Goal: Leave review/rating

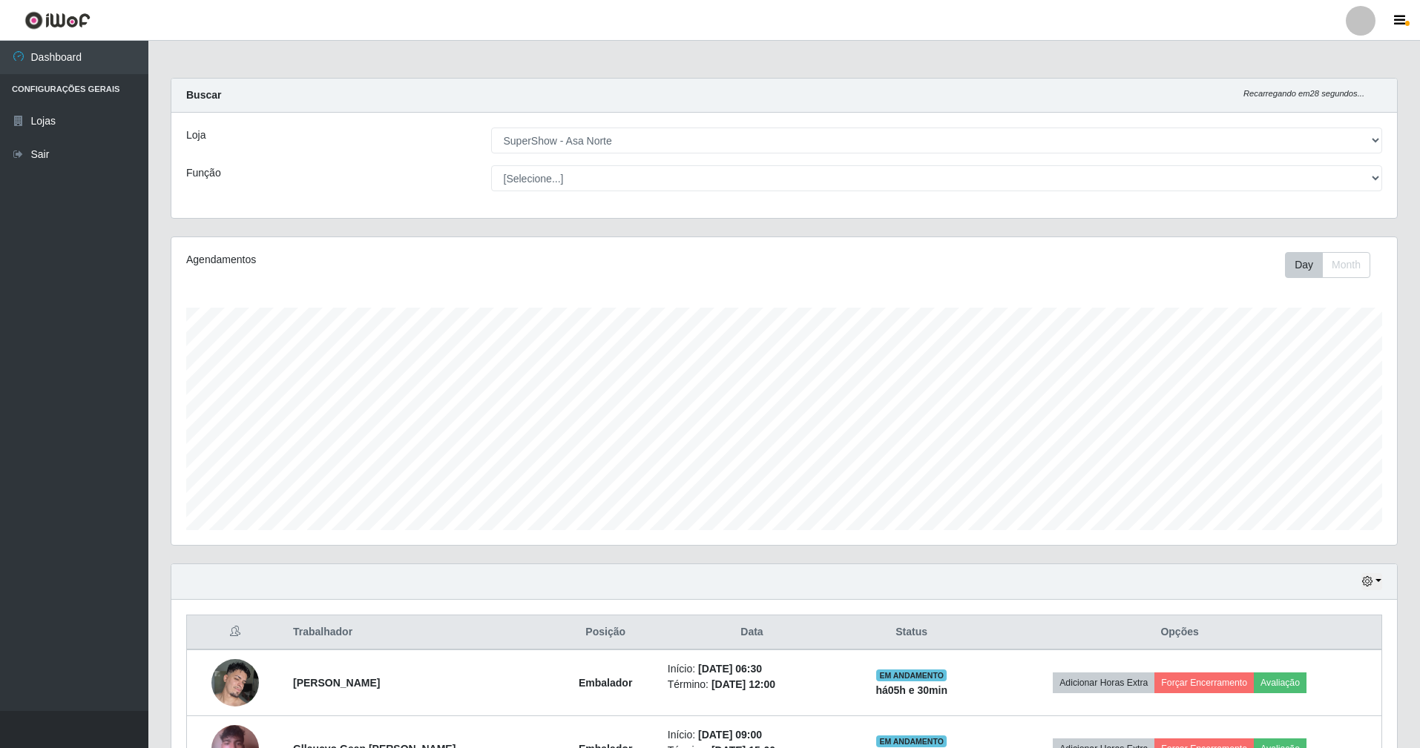
select select "71"
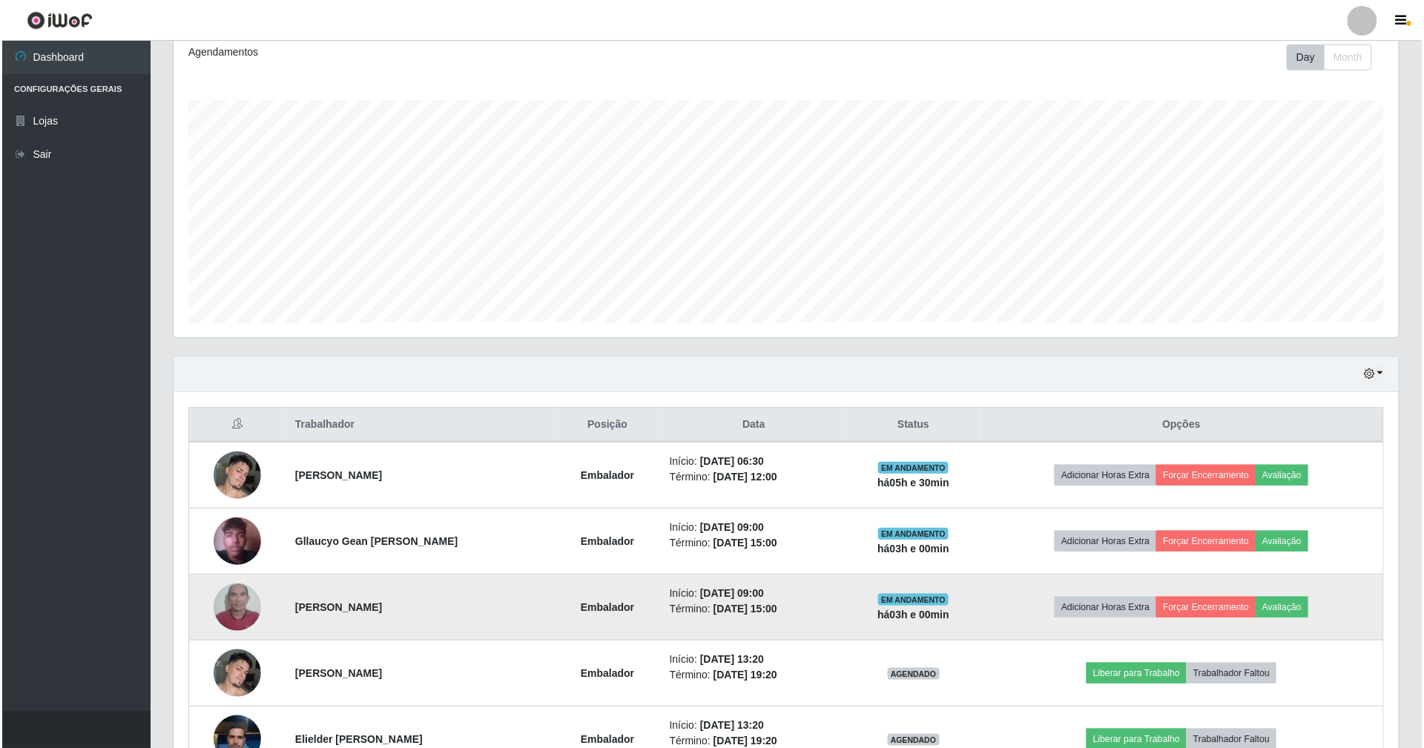
scroll to position [309, 1225]
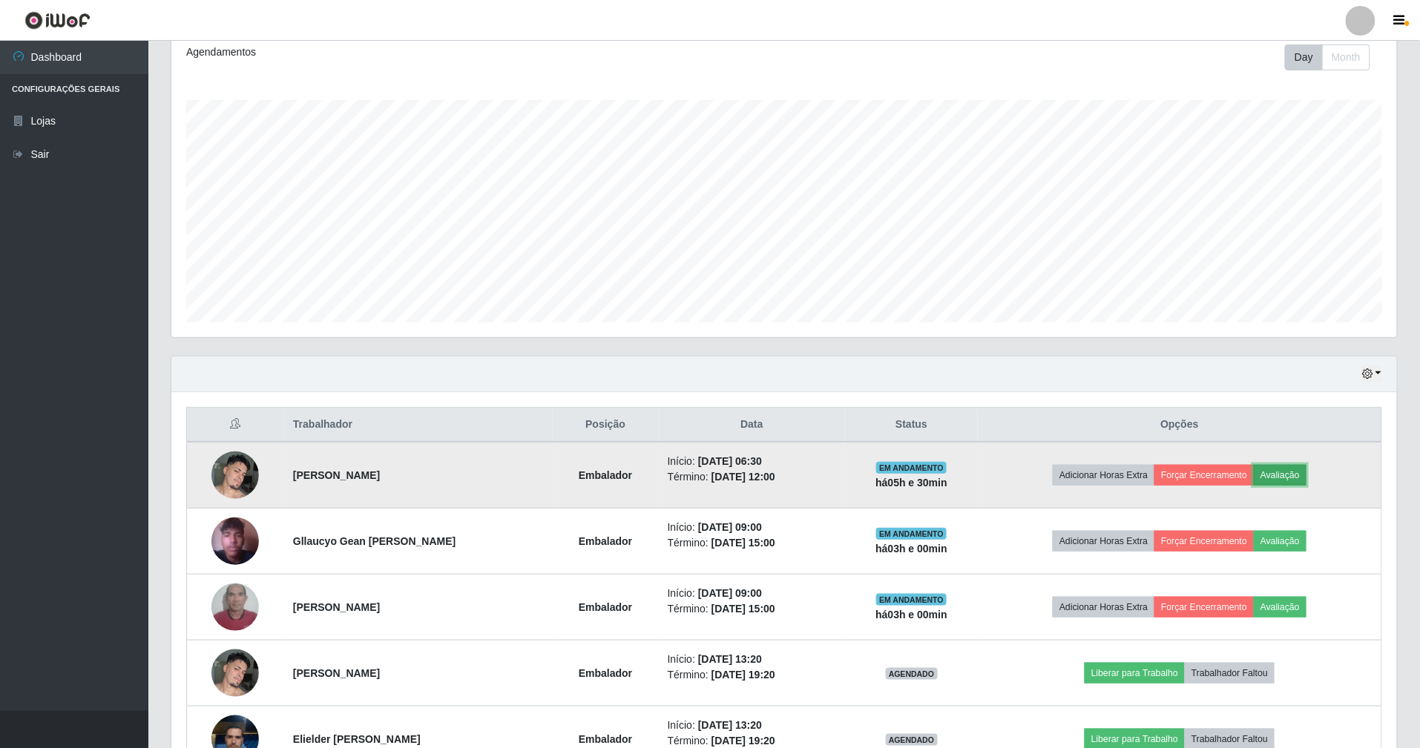
click at [1306, 478] on button "Avaliação" at bounding box center [1280, 475] width 53 height 21
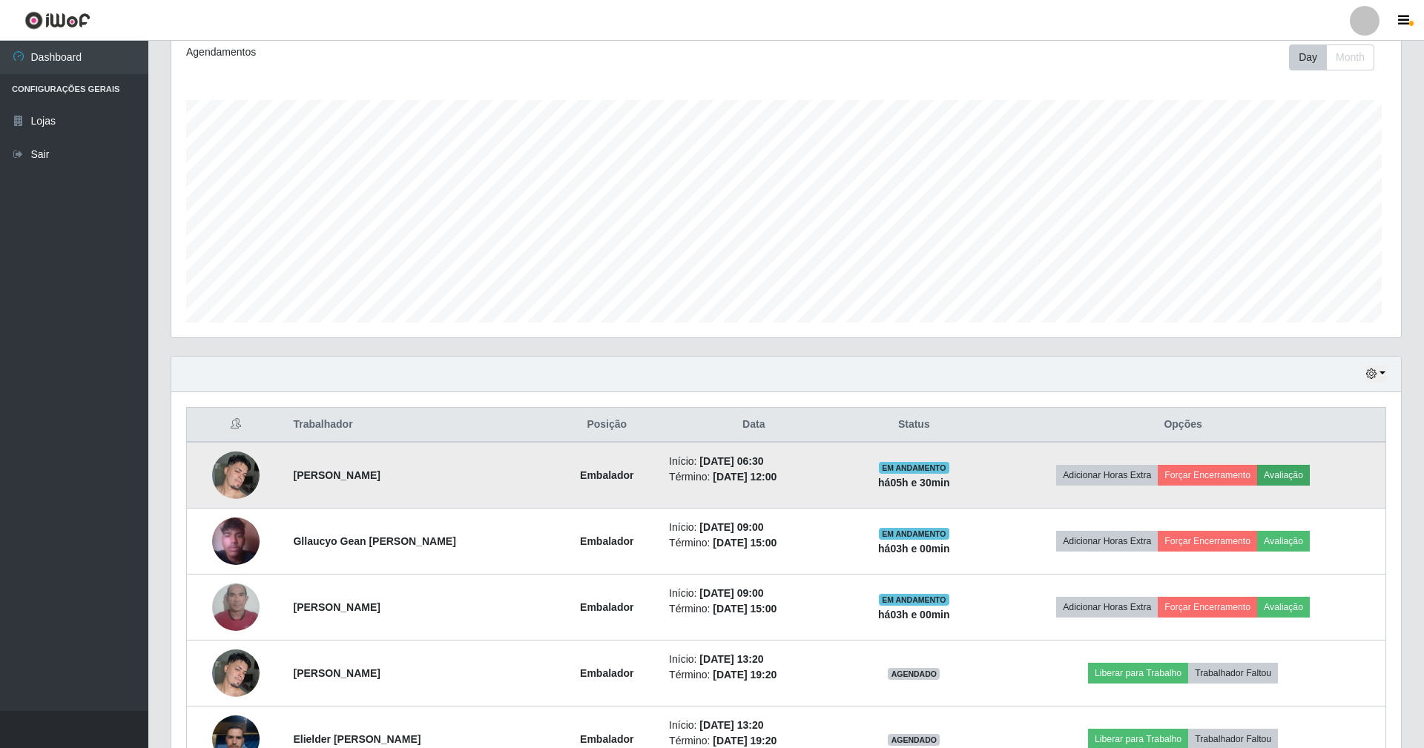
scroll to position [309, 1212]
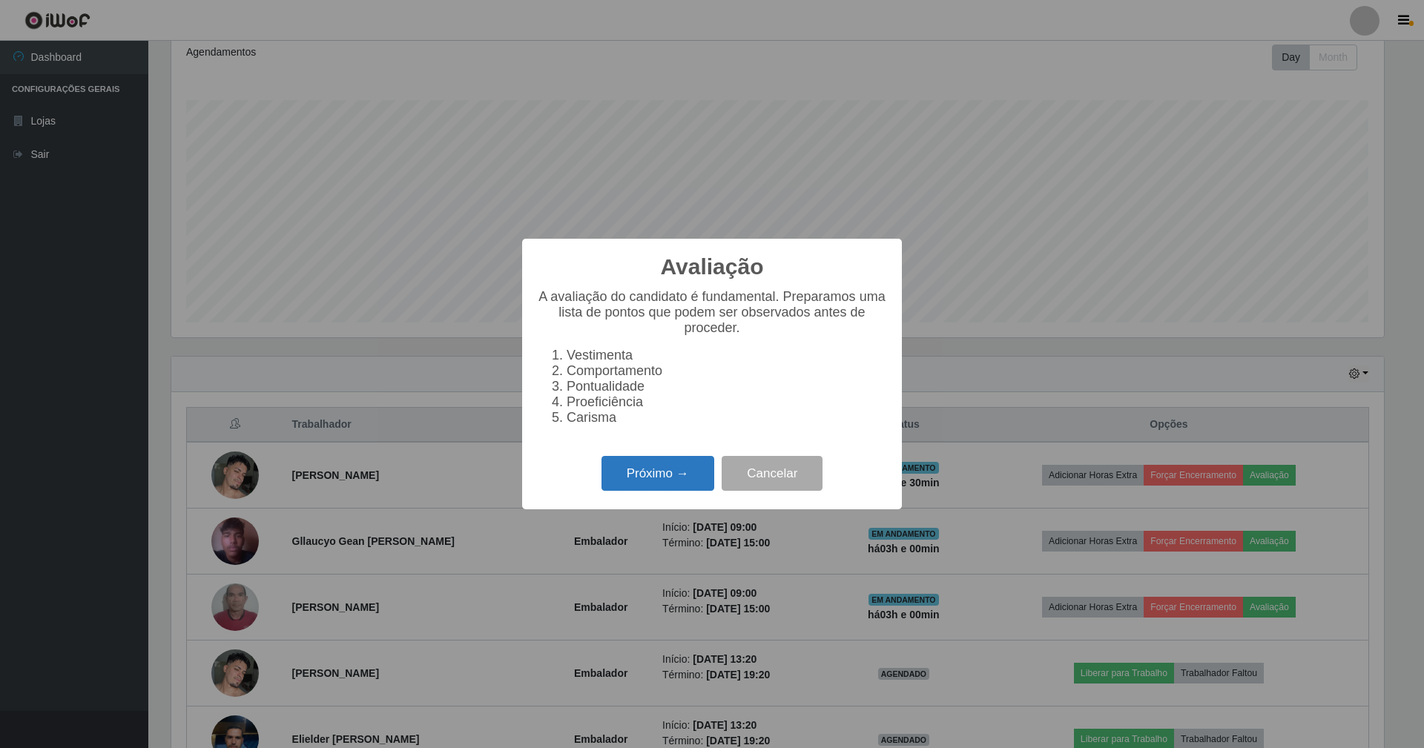
click at [656, 476] on button "Próximo →" at bounding box center [658, 473] width 113 height 35
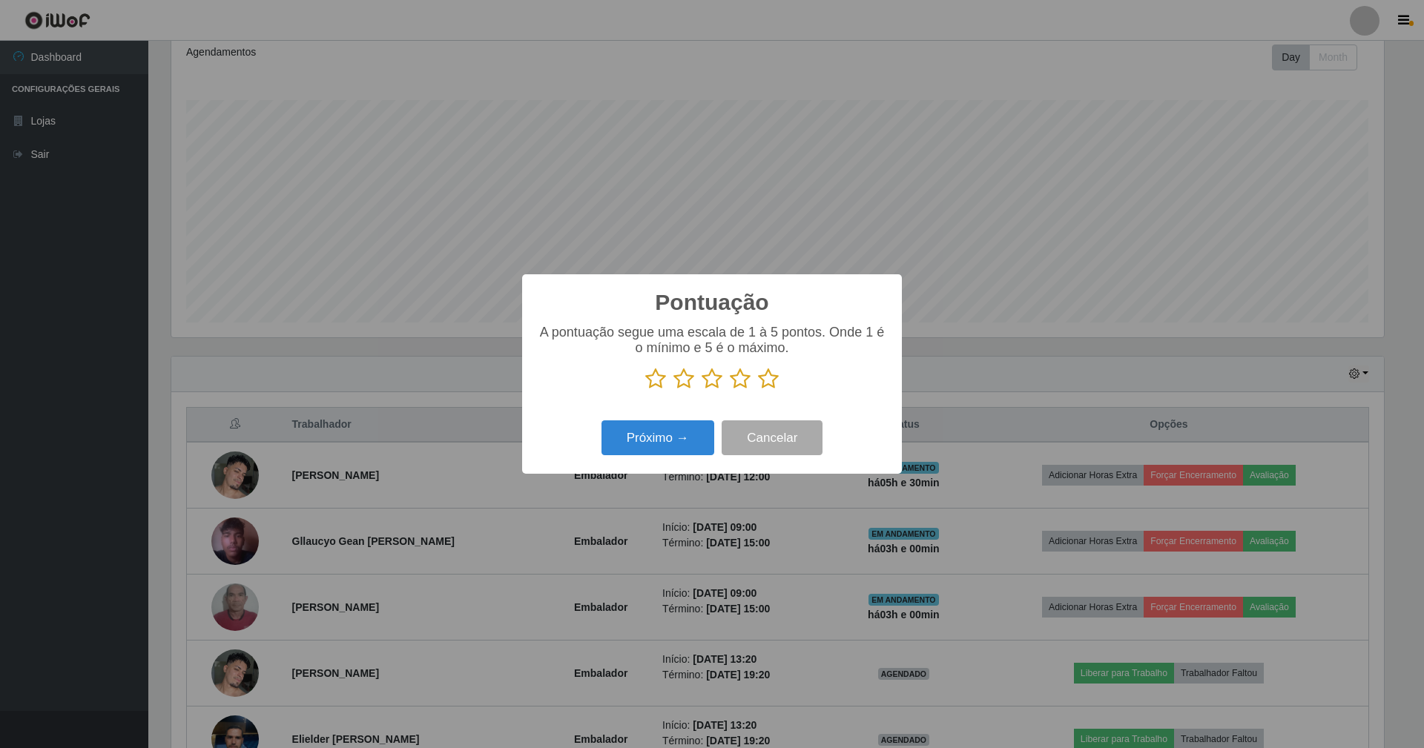
scroll to position [741416, 740512]
click at [772, 377] on icon at bounding box center [768, 379] width 21 height 22
click at [758, 390] on input "radio" at bounding box center [758, 390] width 0 height 0
click at [668, 432] on button "Próximo →" at bounding box center [658, 438] width 113 height 35
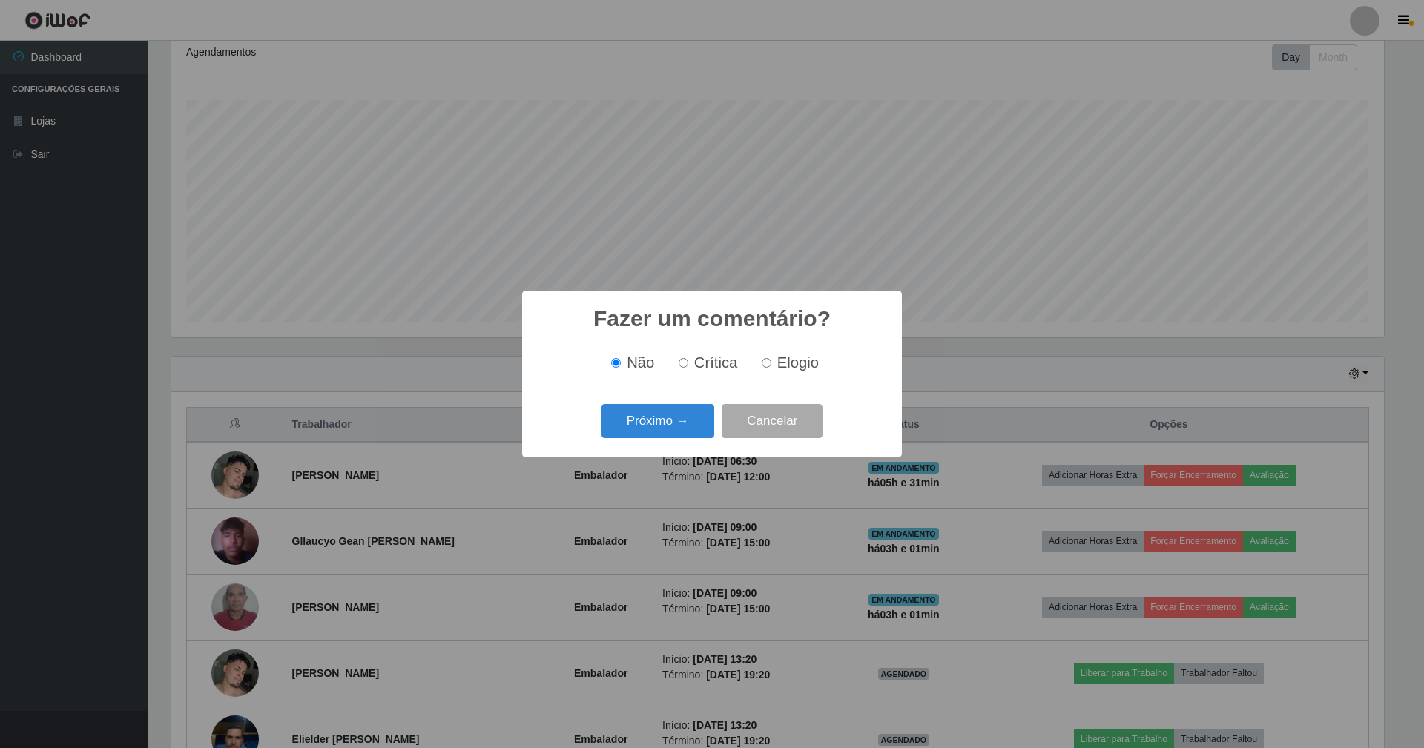
click at [768, 362] on input "Elogio" at bounding box center [767, 363] width 10 height 10
radio input "true"
click at [662, 437] on button "Próximo →" at bounding box center [658, 421] width 113 height 35
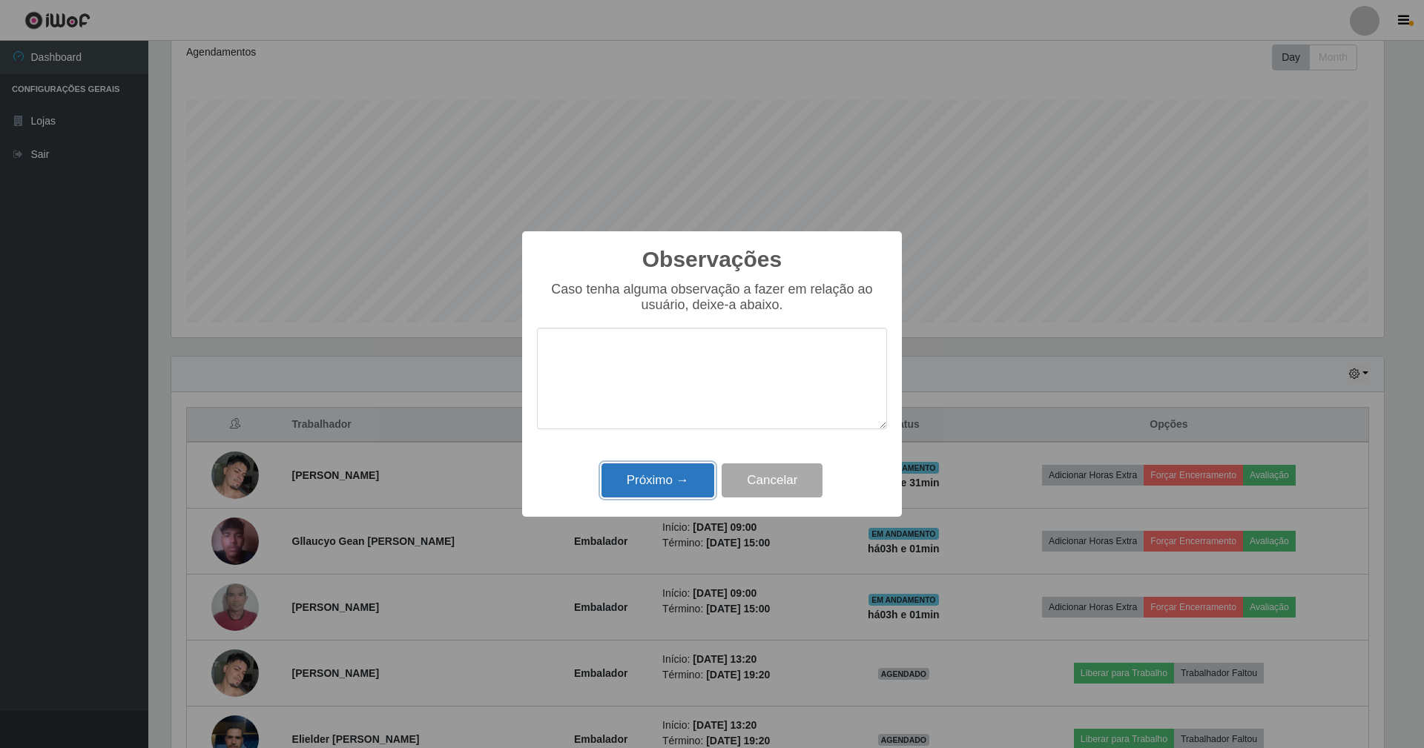
drag, startPoint x: 699, startPoint y: 487, endPoint x: 828, endPoint y: 484, distance: 129.1
click at [700, 484] on button "Próximo →" at bounding box center [658, 481] width 113 height 35
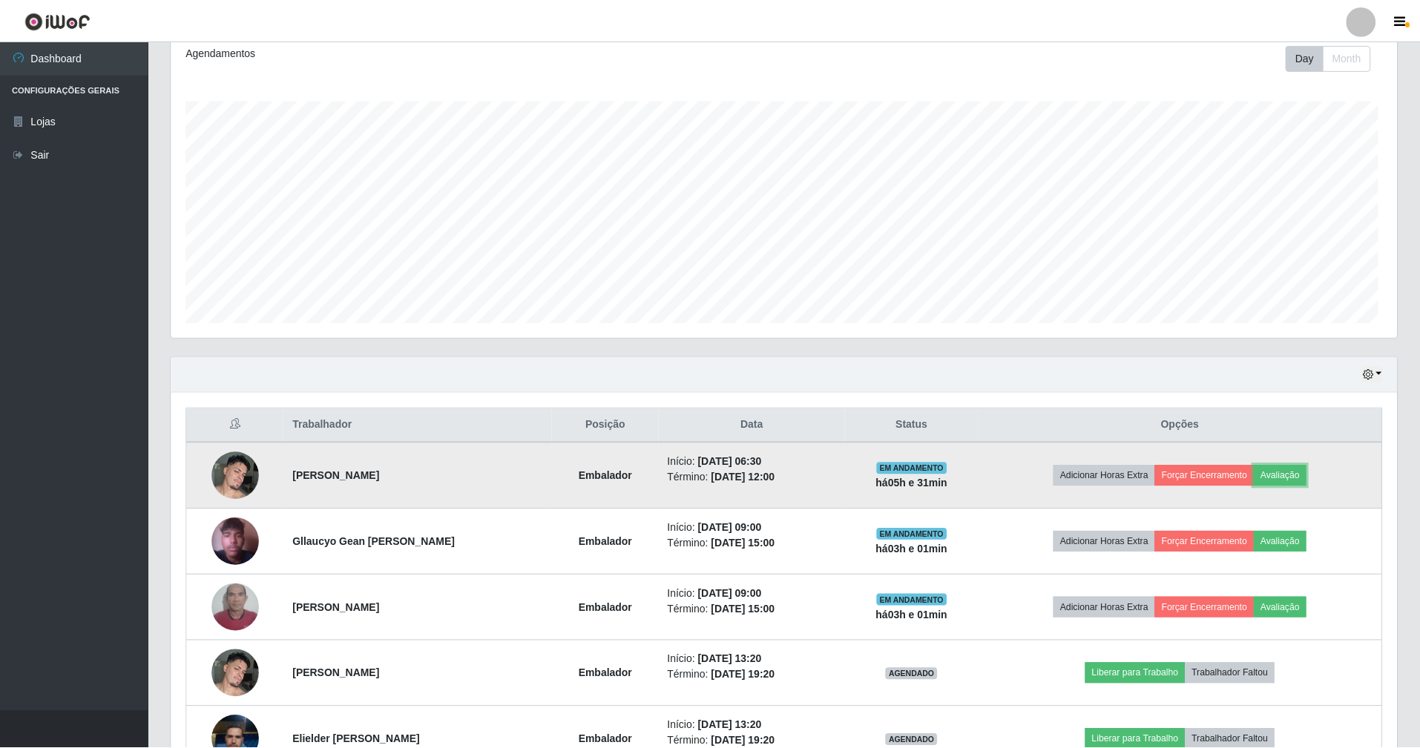
scroll to position [309, 1225]
click at [1243, 478] on button "Forçar Encerramento" at bounding box center [1203, 475] width 99 height 21
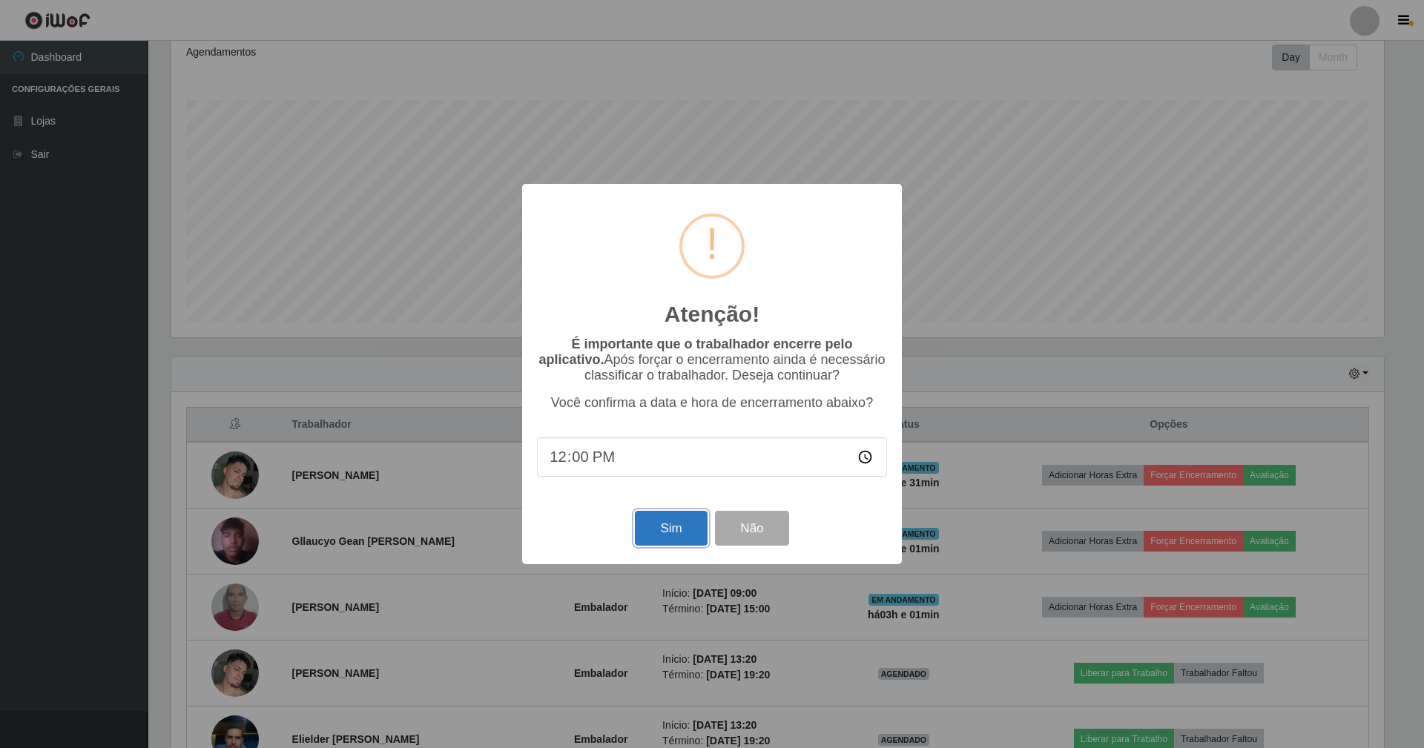
click at [672, 533] on button "Sim" at bounding box center [671, 528] width 72 height 35
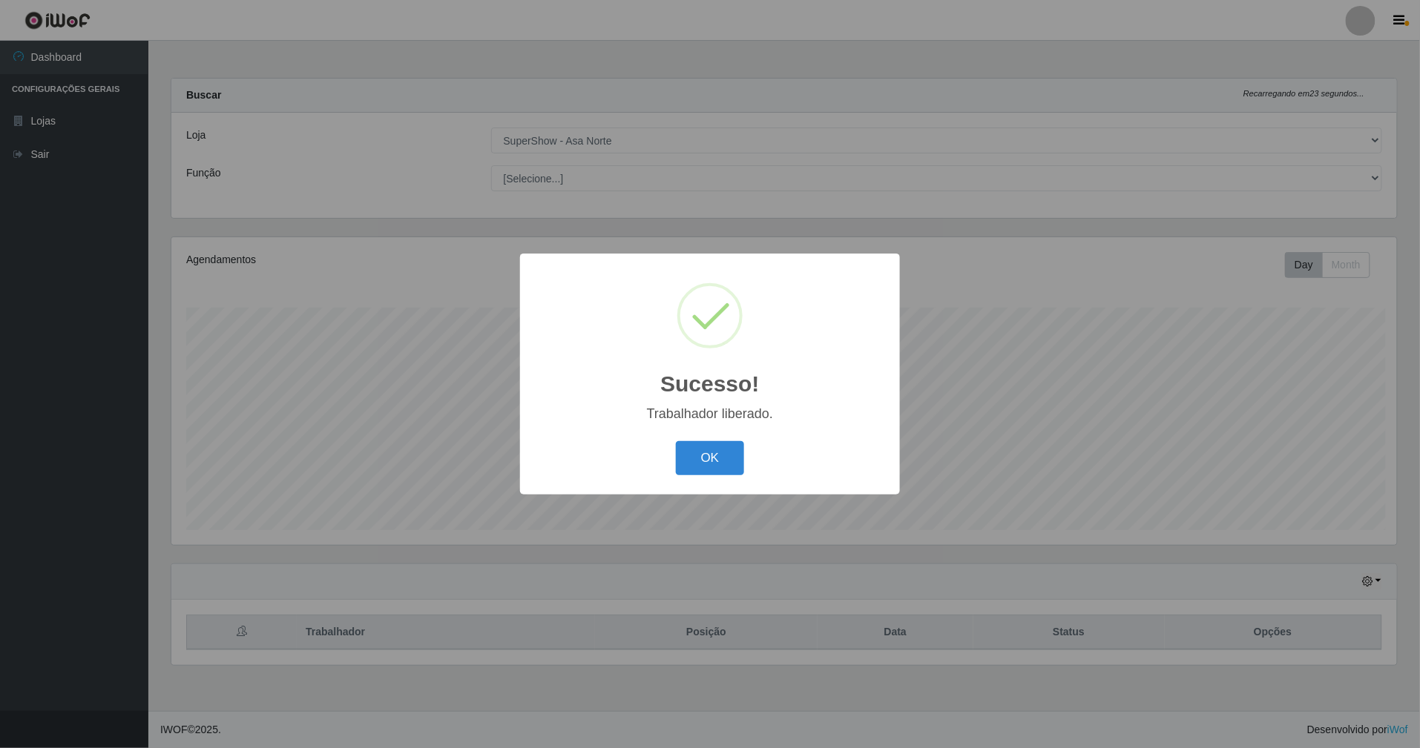
scroll to position [309, 1229]
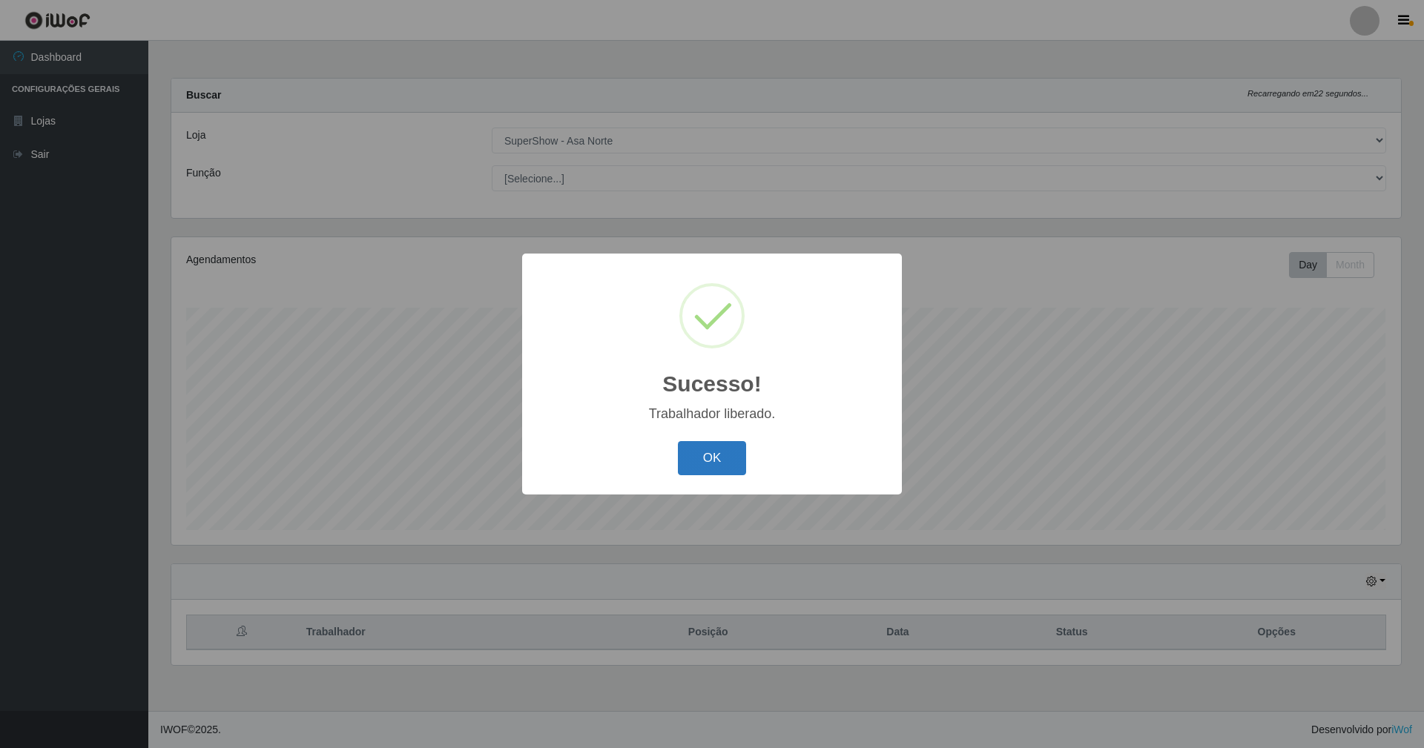
click at [722, 452] on button "OK" at bounding box center [712, 458] width 69 height 35
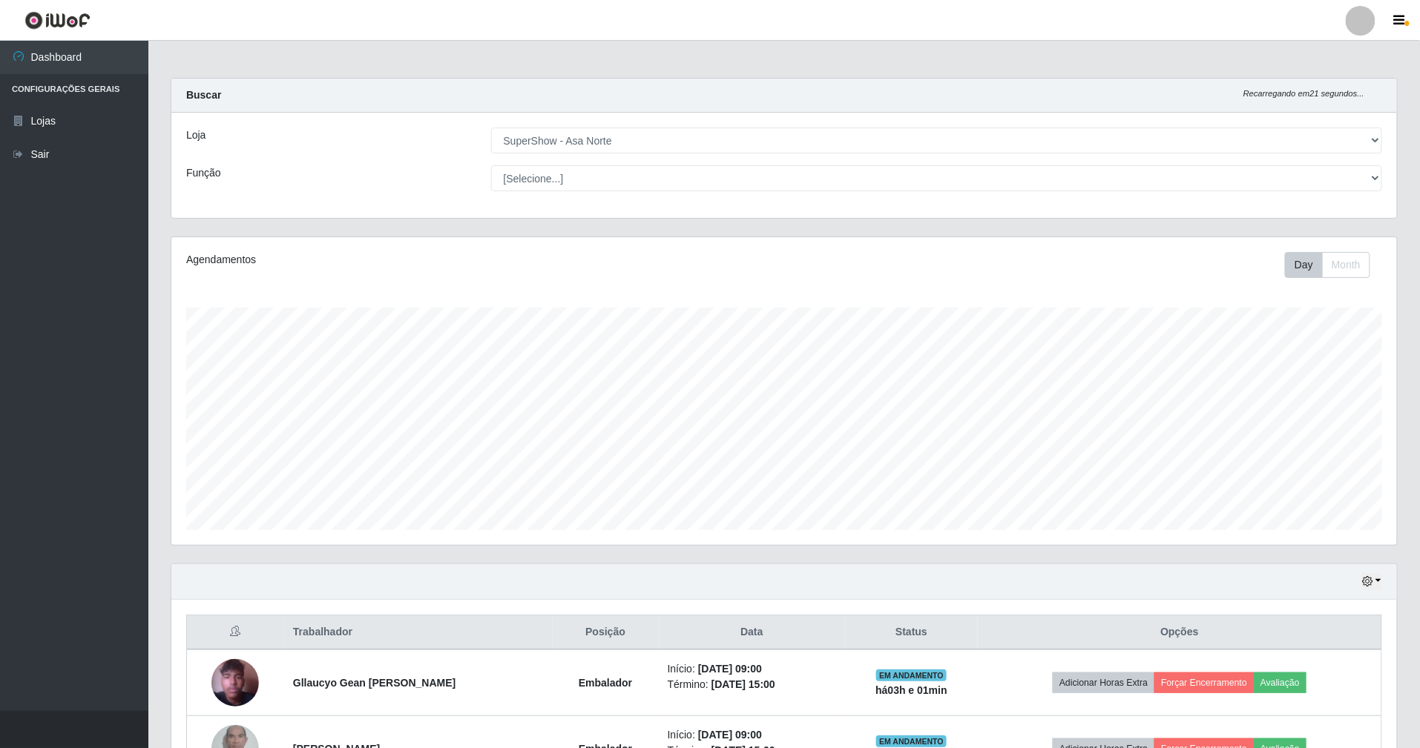
scroll to position [741416, 740499]
